Goal: Transaction & Acquisition: Purchase product/service

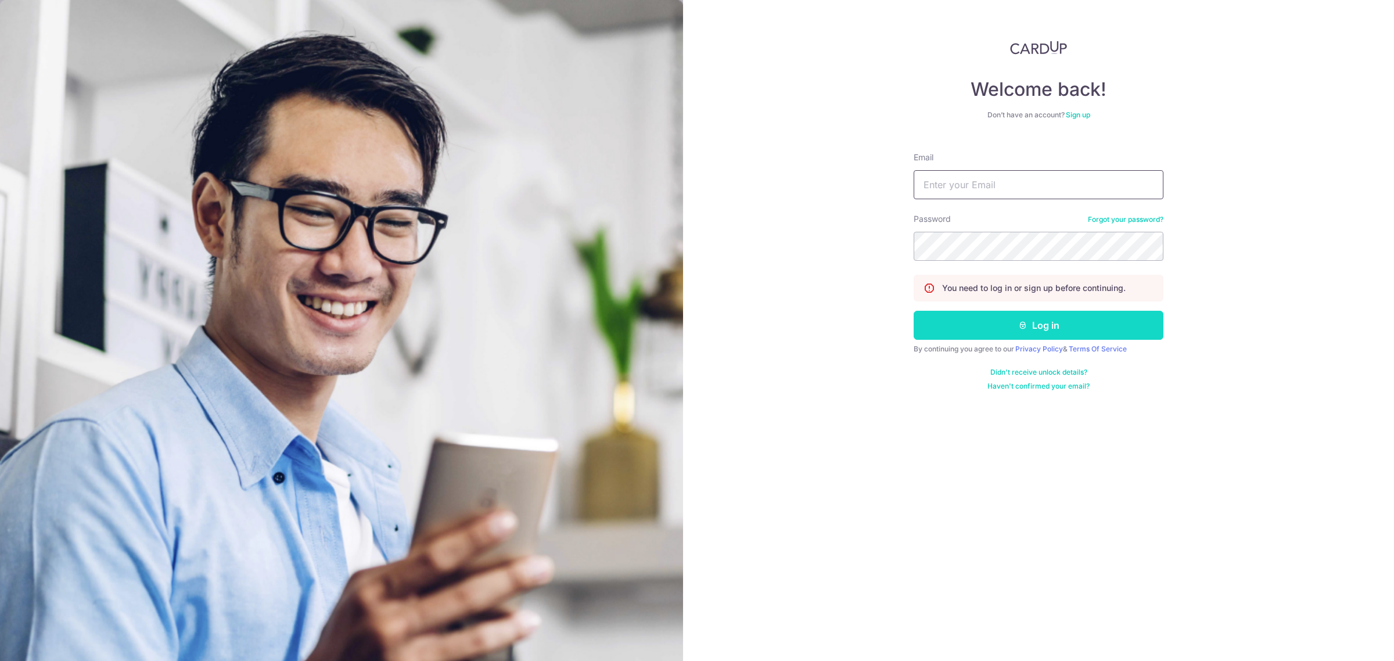
type input "[EMAIL_ADDRESS][DOMAIN_NAME]"
click at [1028, 332] on button "Log in" at bounding box center [1038, 325] width 250 height 29
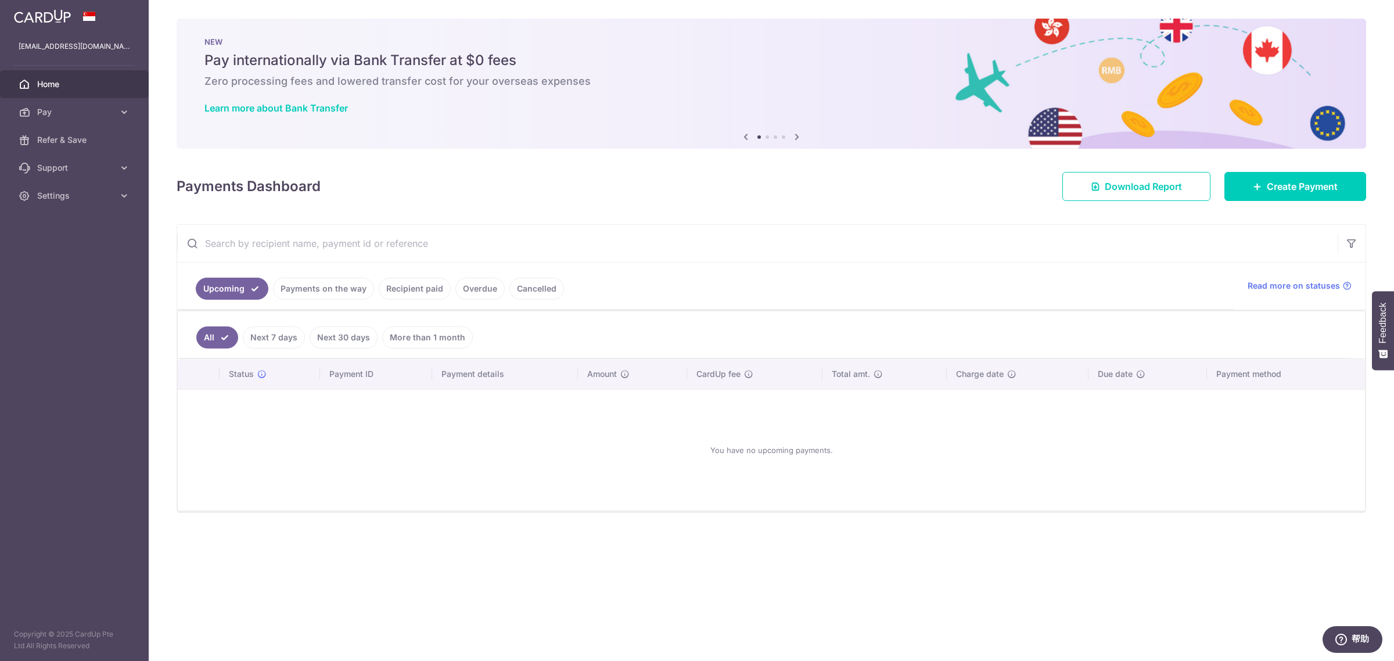
click at [398, 289] on link "Recipient paid" at bounding box center [415, 289] width 72 height 22
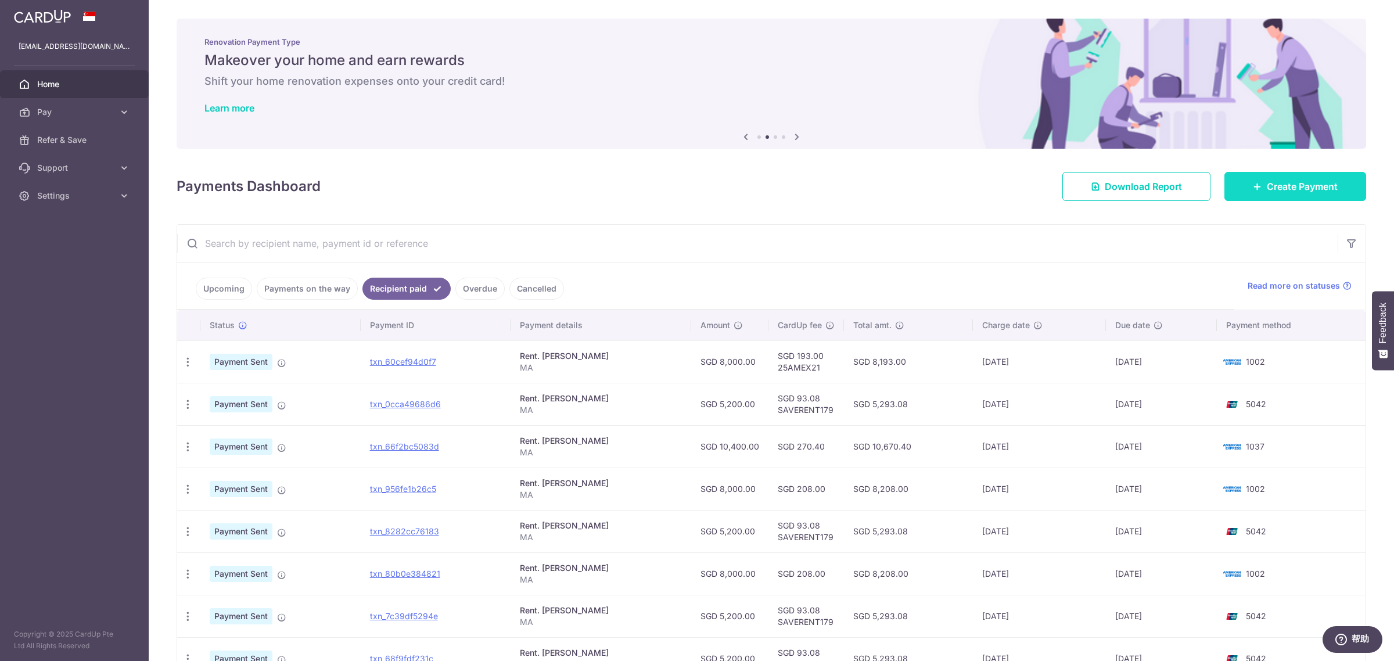
click at [1276, 184] on span "Create Payment" at bounding box center [1302, 186] width 71 height 14
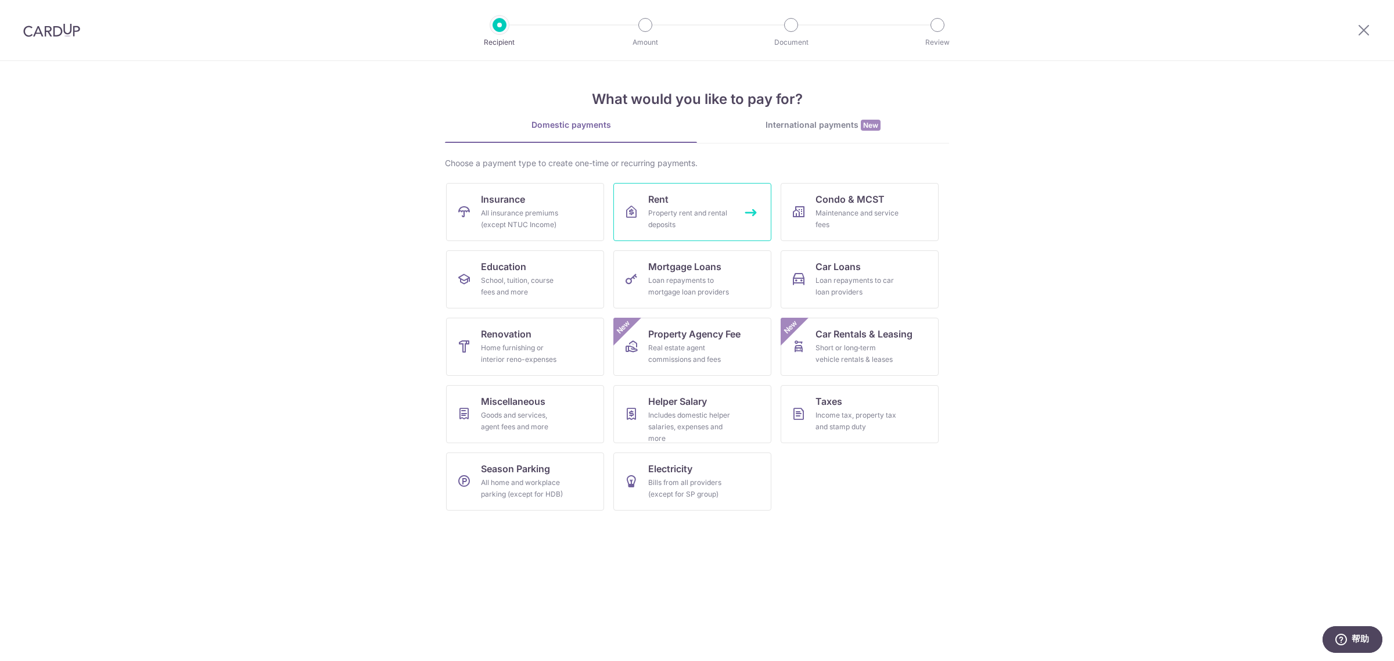
click at [682, 205] on link "Rent Property rent and rental deposits" at bounding box center [692, 212] width 158 height 58
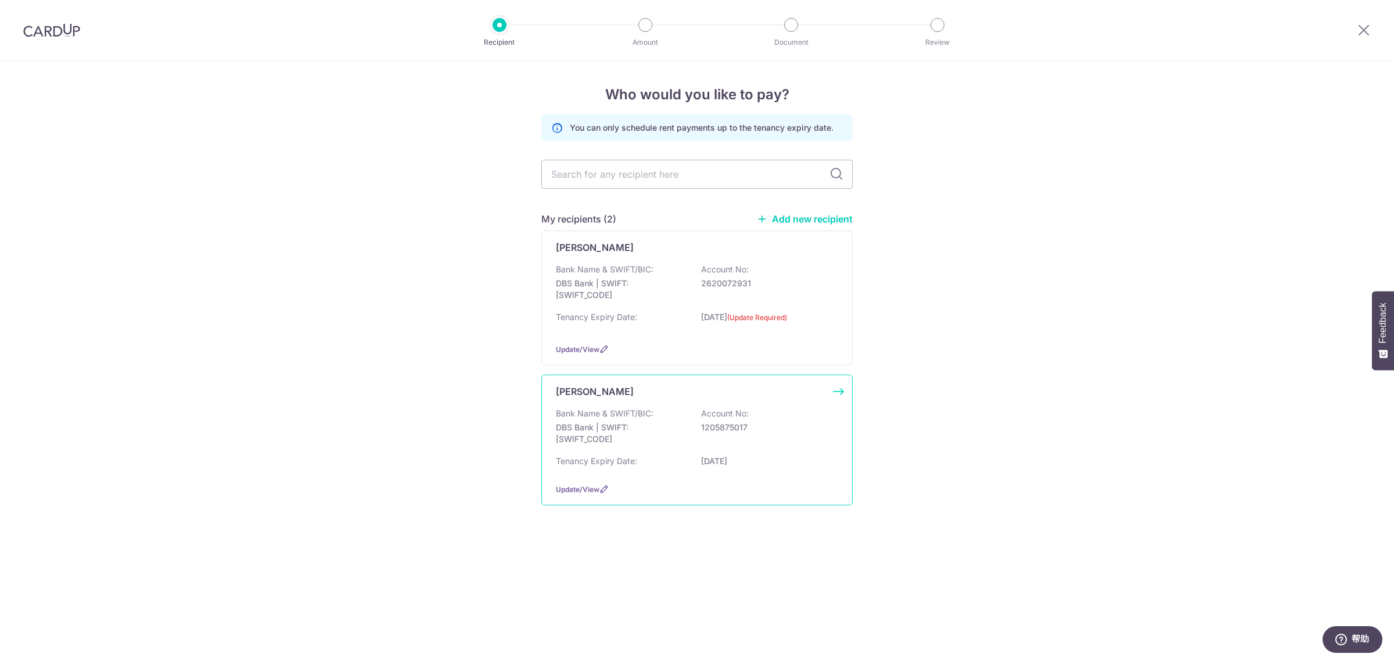
click at [594, 417] on p "Bank Name & SWIFT/BIC:" at bounding box center [605, 414] width 98 height 12
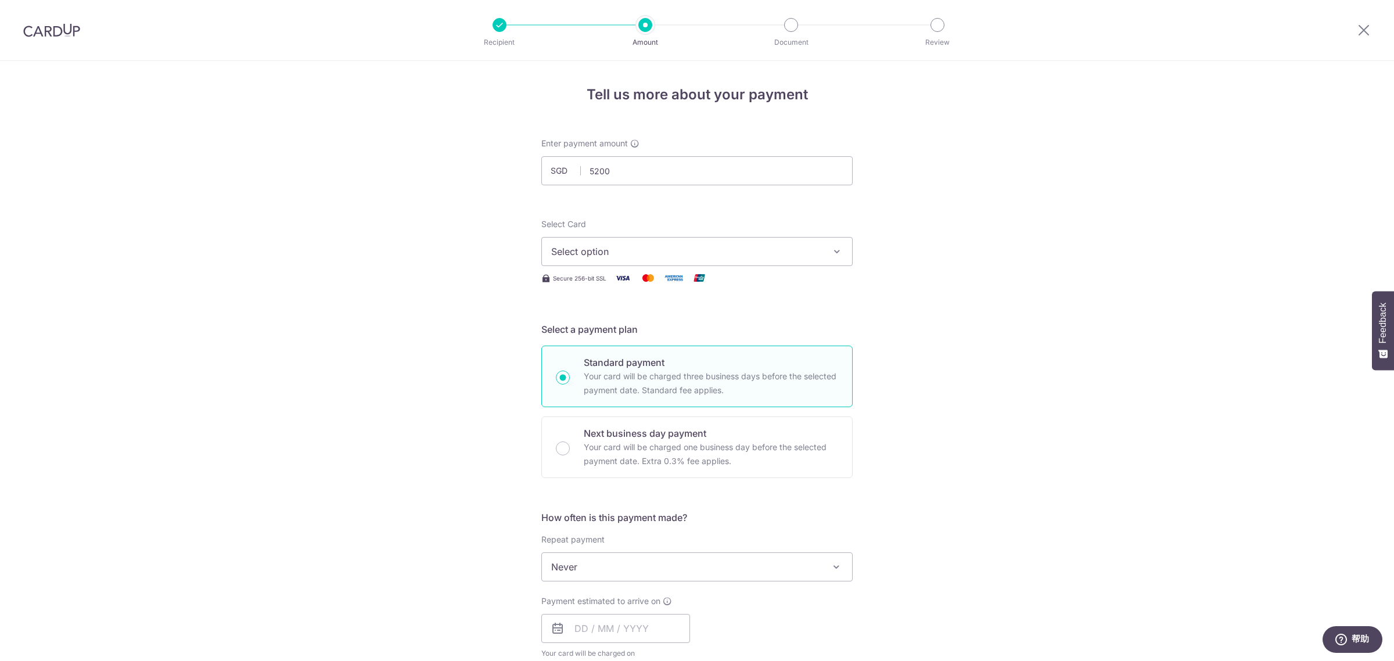
type input "5,200.00"
click at [580, 262] on button "Select option" at bounding box center [696, 251] width 311 height 29
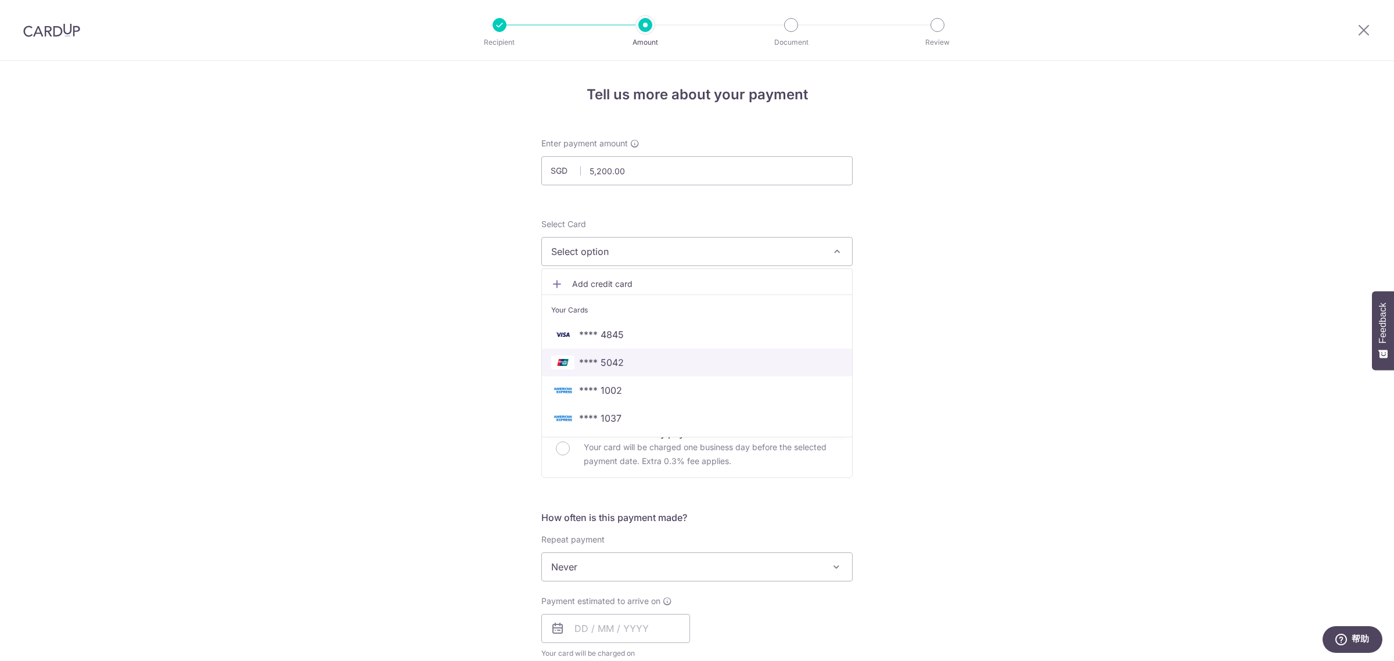
click at [632, 358] on span "**** 5042" at bounding box center [697, 362] width 292 height 14
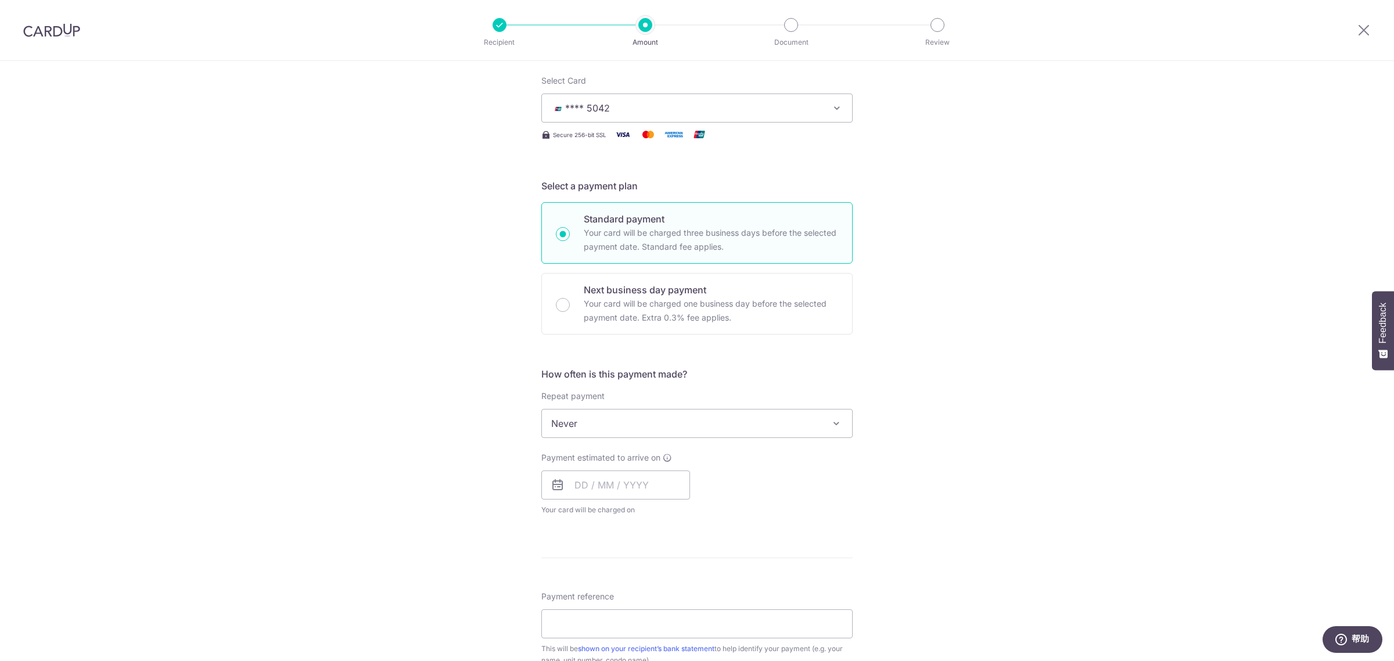
scroll to position [145, 0]
click at [578, 481] on input "text" at bounding box center [615, 483] width 149 height 29
click at [604, 587] on link "7" at bounding box center [611, 589] width 19 height 19
type input "07/10/2025"
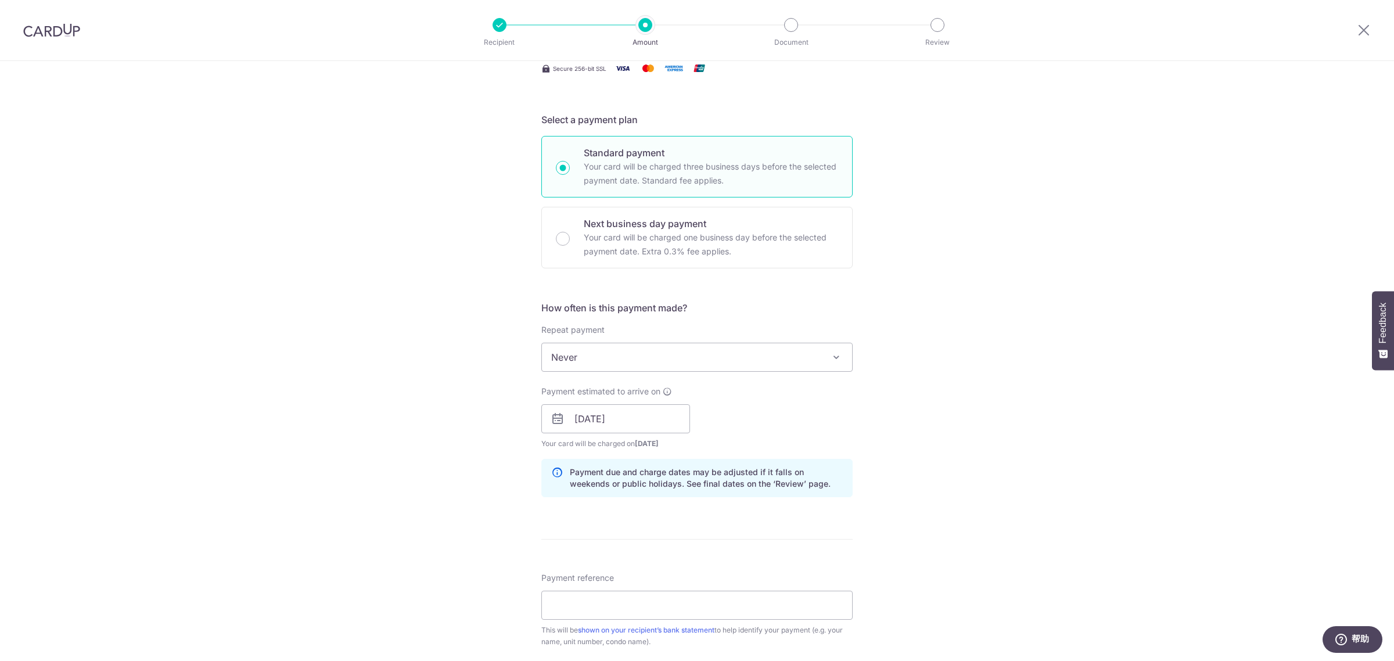
scroll to position [290, 0]
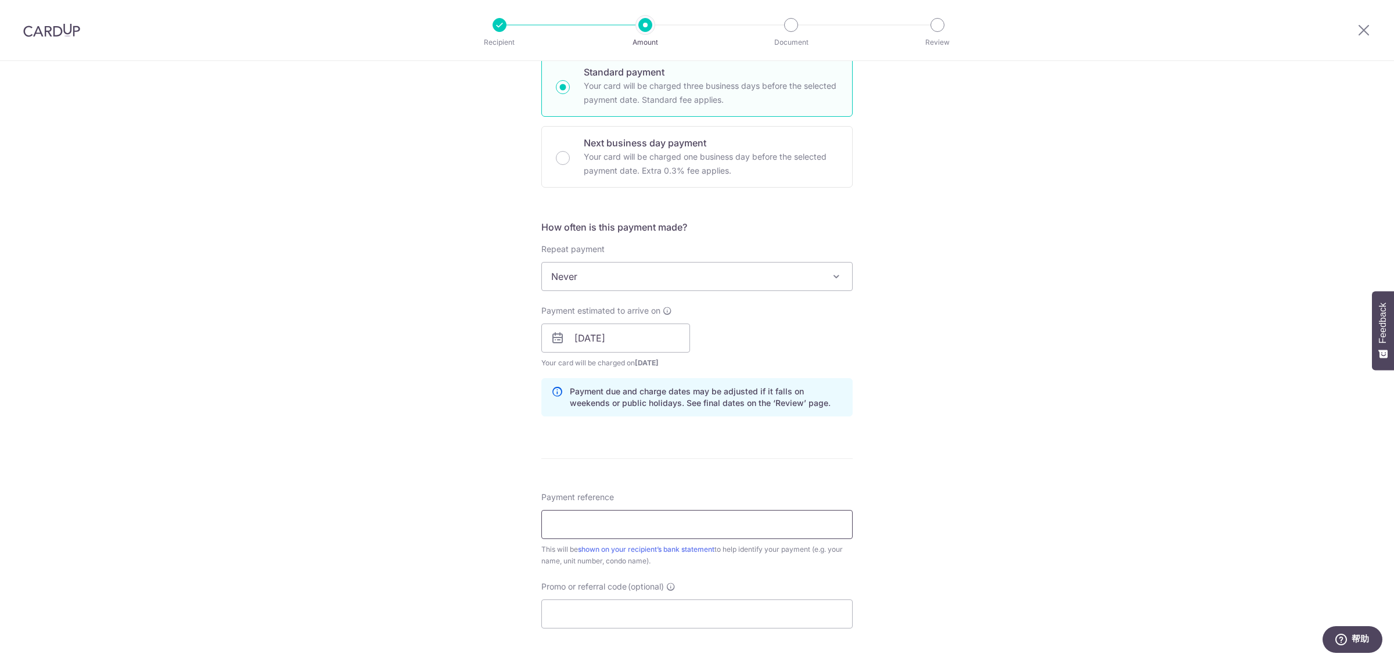
click at [639, 527] on input "Payment reference" at bounding box center [696, 524] width 311 height 29
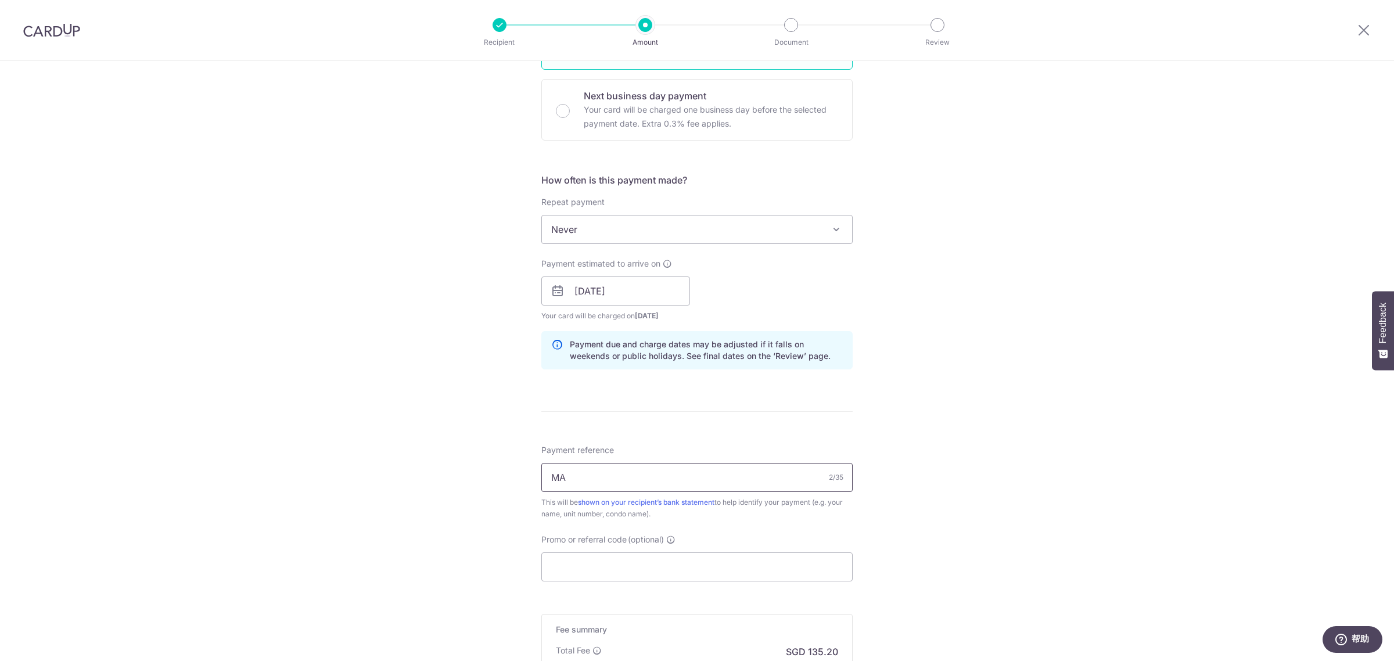
scroll to position [363, 0]
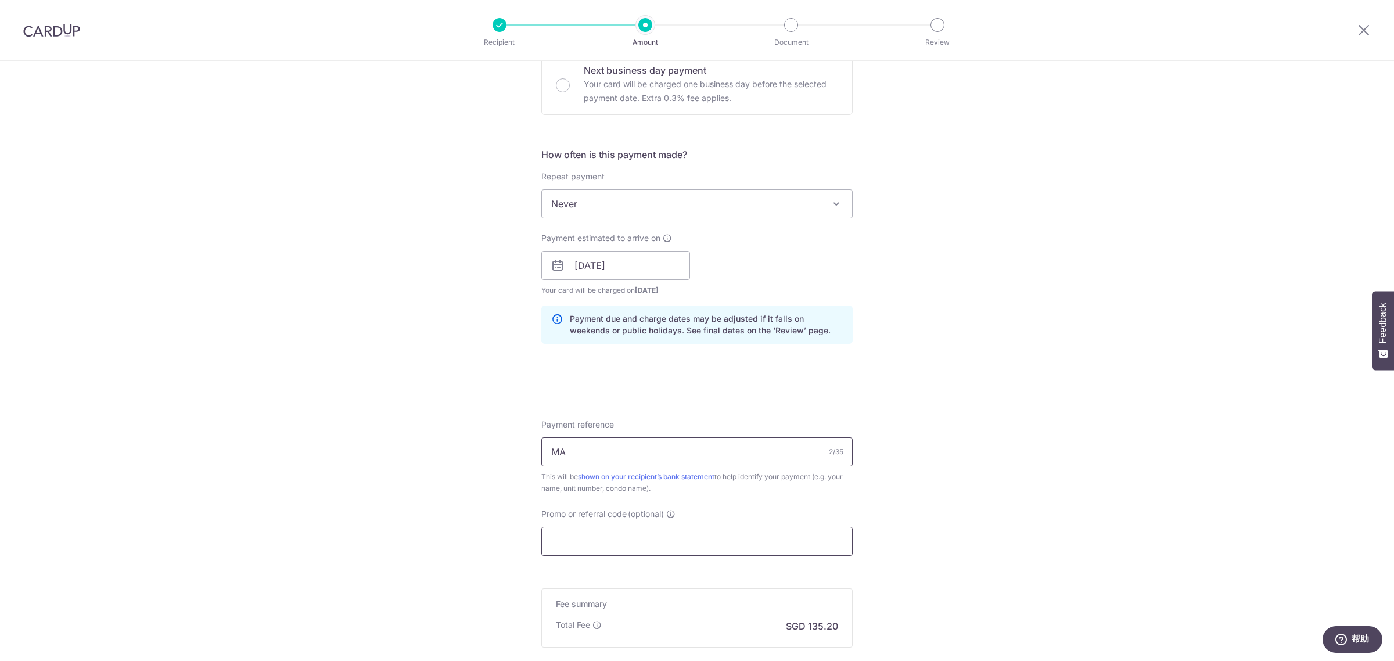
type input "MA"
click at [633, 535] on input "Promo or referral code (optional)" at bounding box center [696, 541] width 311 height 29
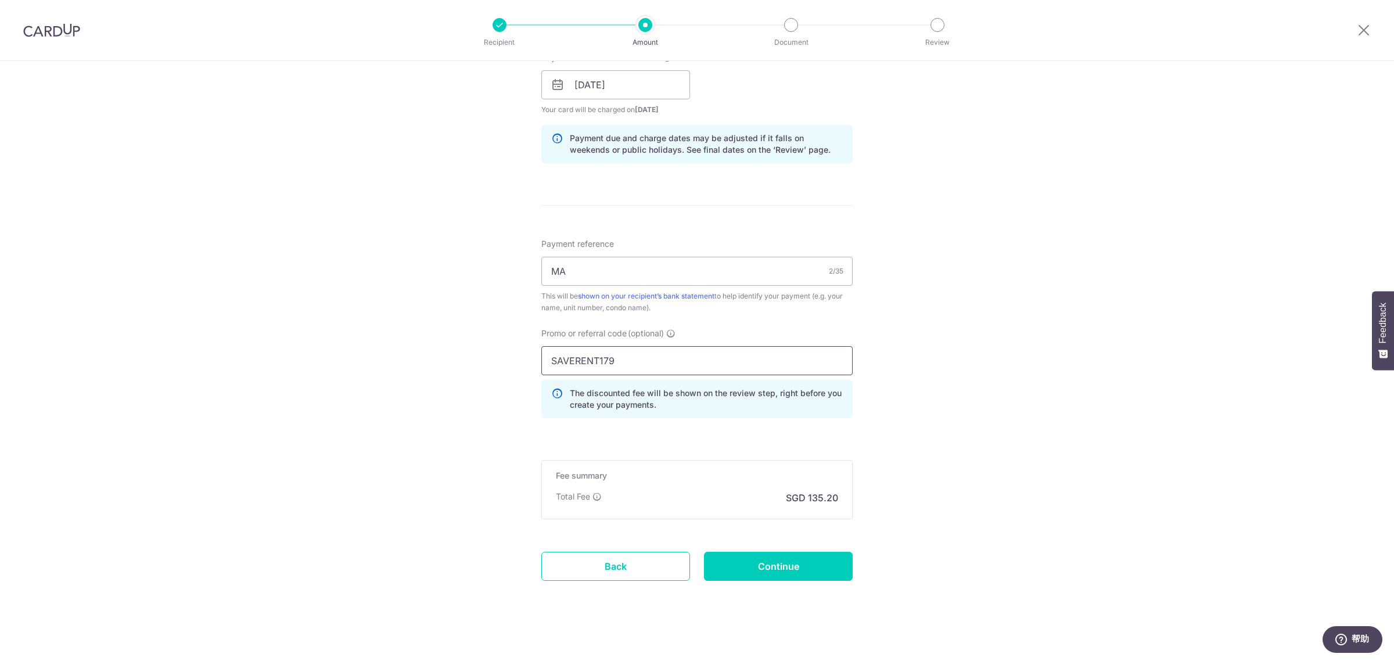
scroll to position [552, 0]
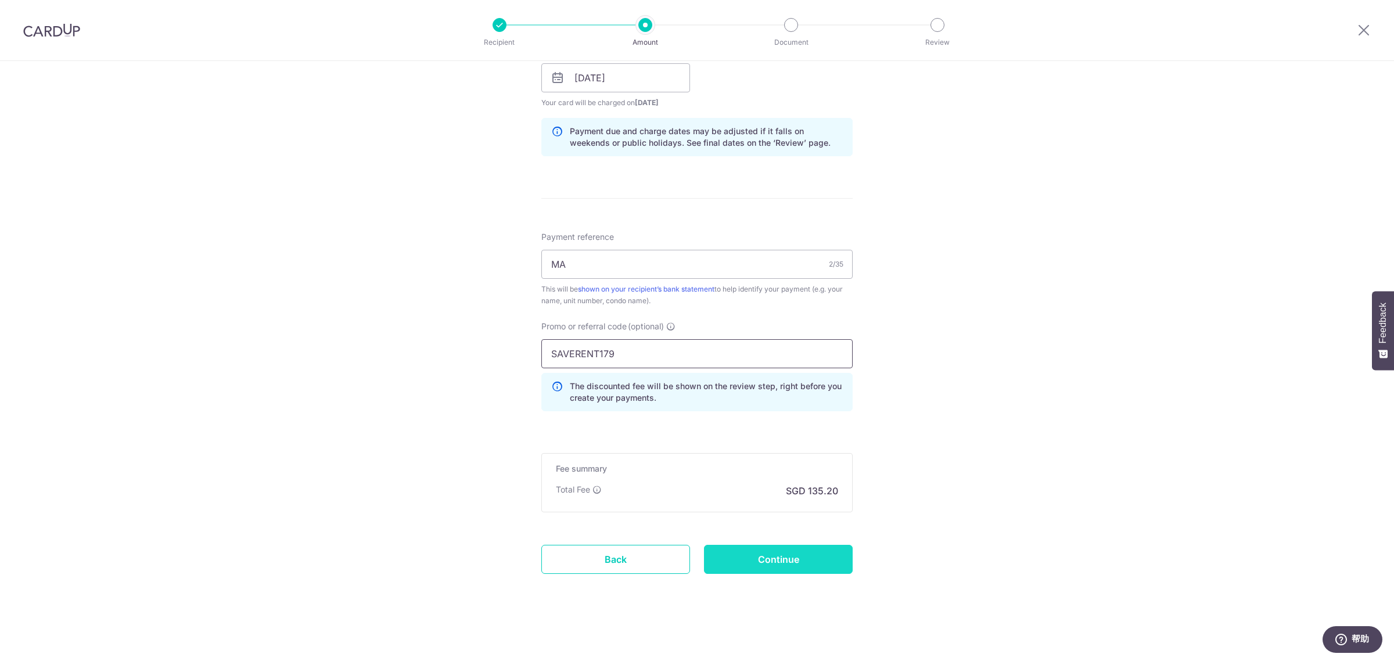
type input "SAVERENT179"
click at [761, 566] on input "Continue" at bounding box center [778, 559] width 149 height 29
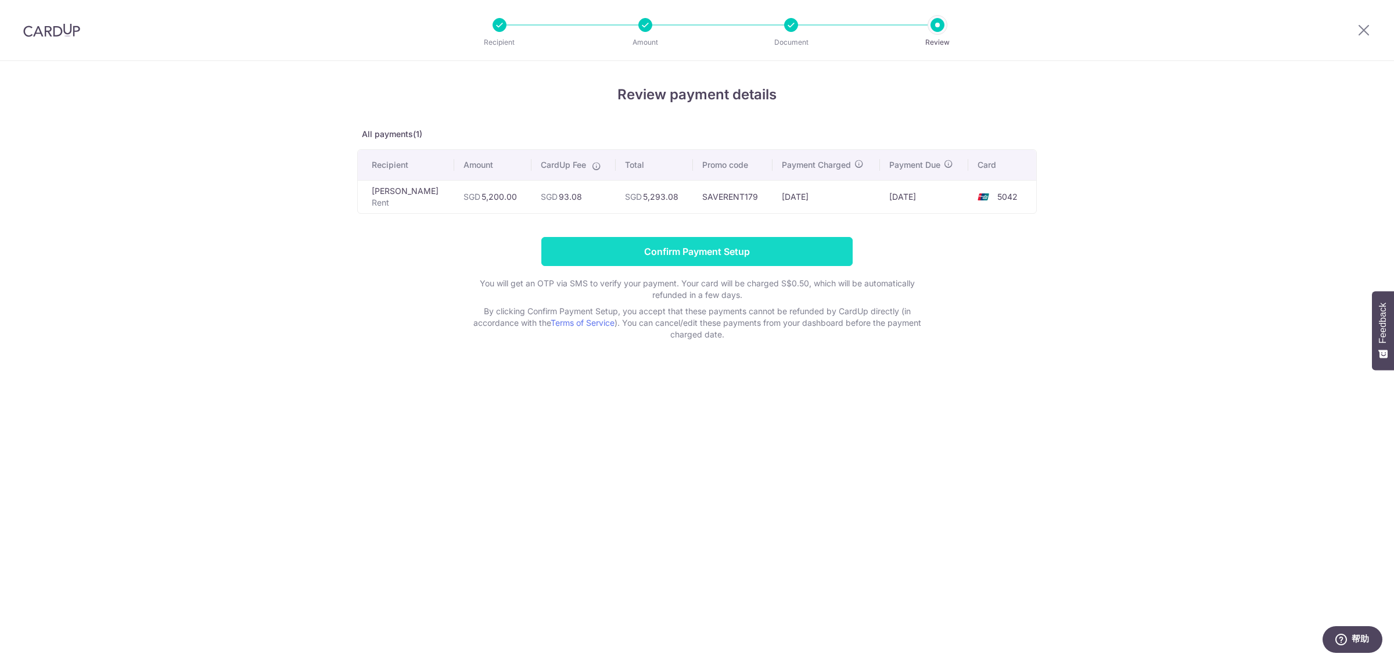
click at [693, 253] on input "Confirm Payment Setup" at bounding box center [696, 251] width 311 height 29
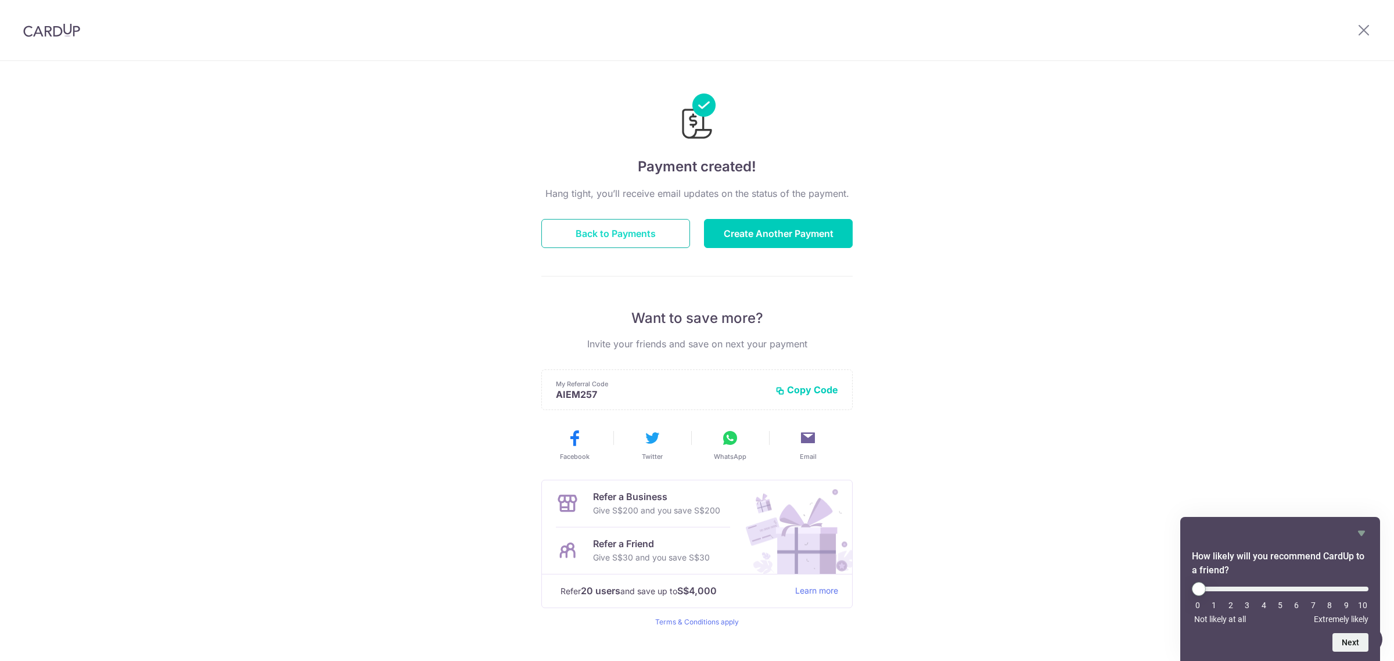
click at [605, 242] on button "Back to Payments" at bounding box center [615, 233] width 149 height 29
